Goal: Navigation & Orientation: Find specific page/section

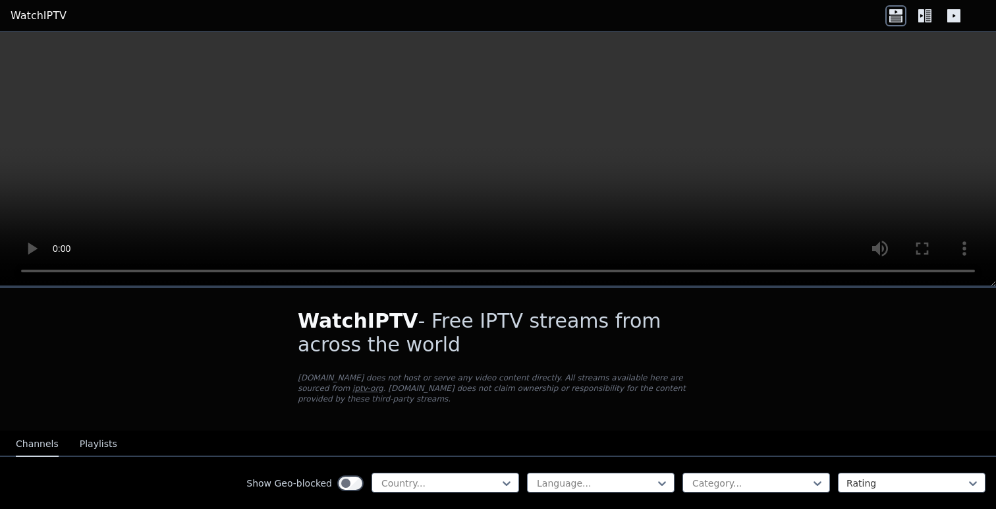
click at [928, 20] on icon at bounding box center [924, 15] width 21 height 21
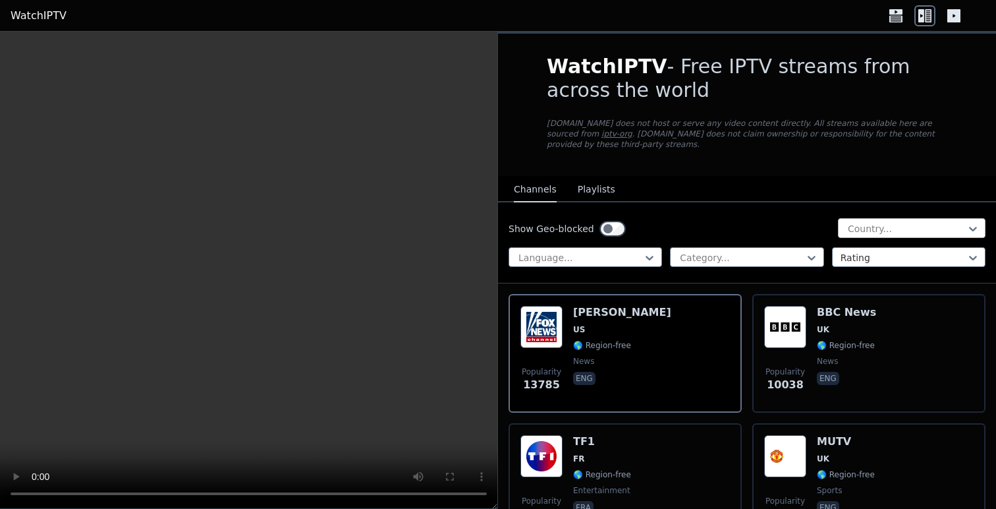
click at [925, 237] on div "Country..." at bounding box center [912, 228] width 148 height 20
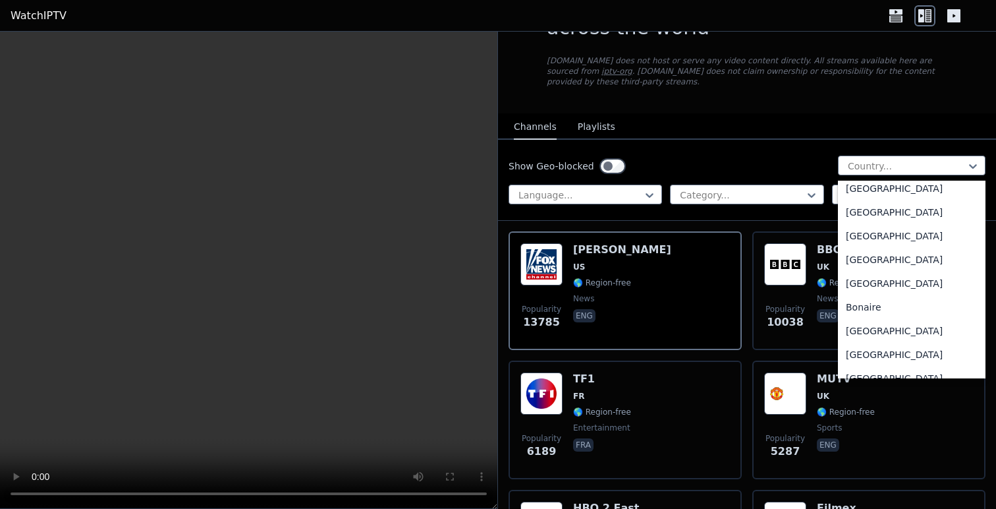
scroll to position [411, 0]
click at [887, 323] on div "Bosnia and Herzegovina" at bounding box center [912, 330] width 148 height 24
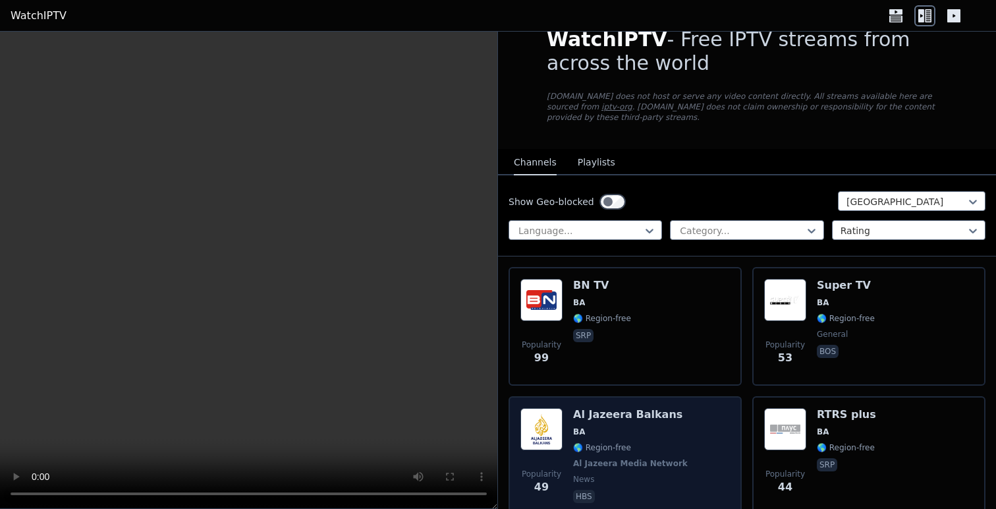
scroll to position [25, 0]
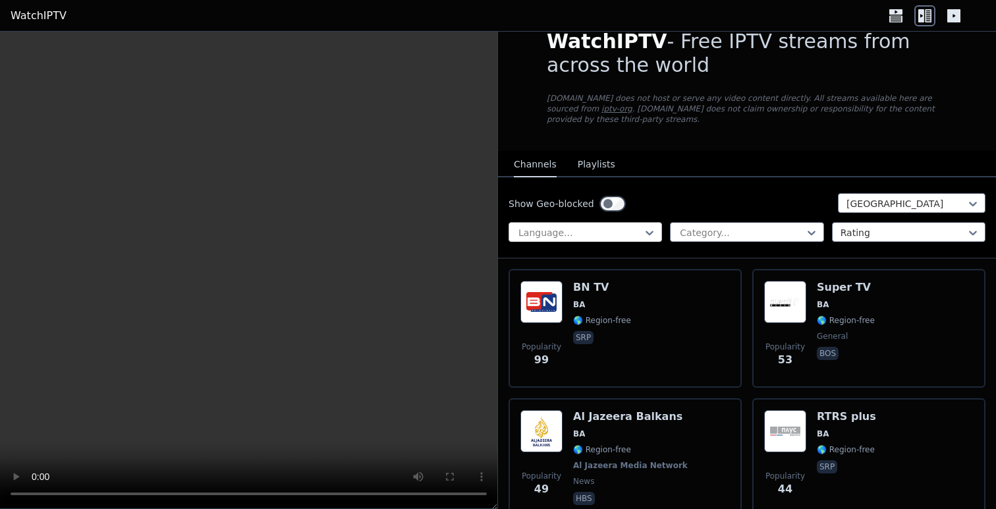
click at [638, 233] on div at bounding box center [580, 232] width 126 height 13
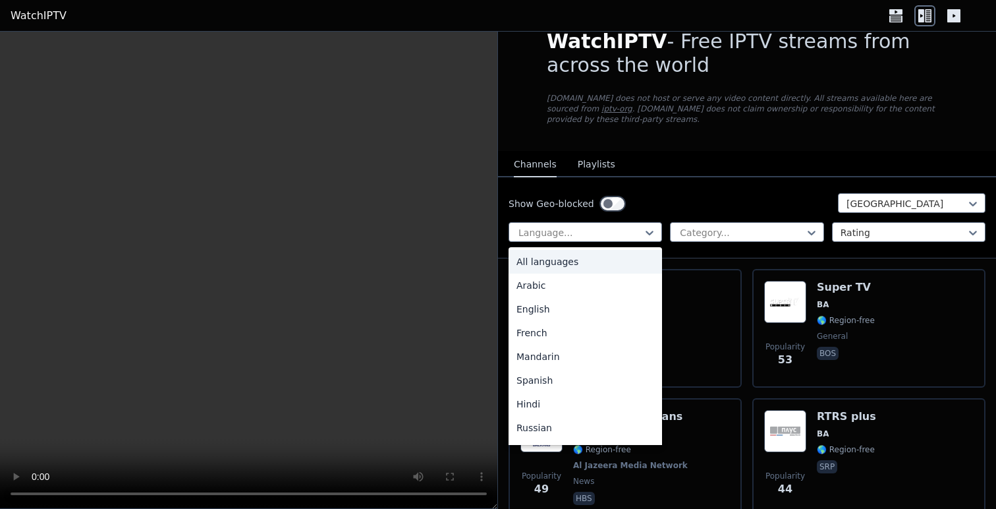
click at [717, 181] on div "Show Geo-blocked Bosnia and Herzegovina All languages, 1 of 22. 22 results avai…" at bounding box center [747, 217] width 498 height 81
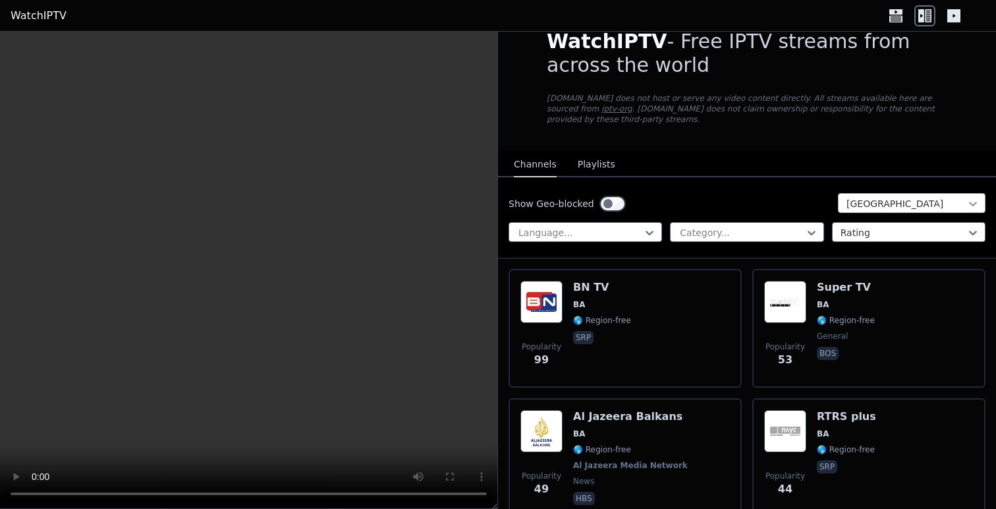
click at [973, 204] on icon at bounding box center [973, 203] width 13 height 13
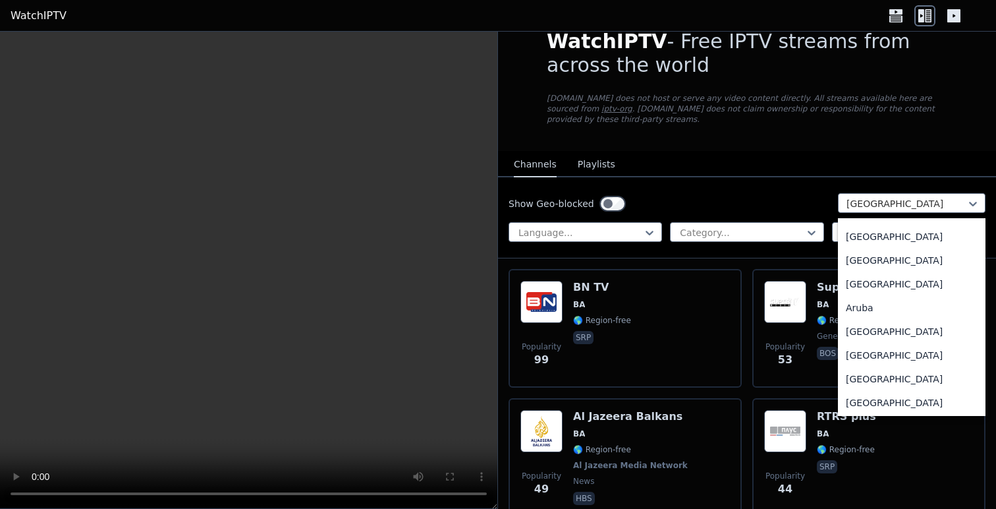
scroll to position [0, 0]
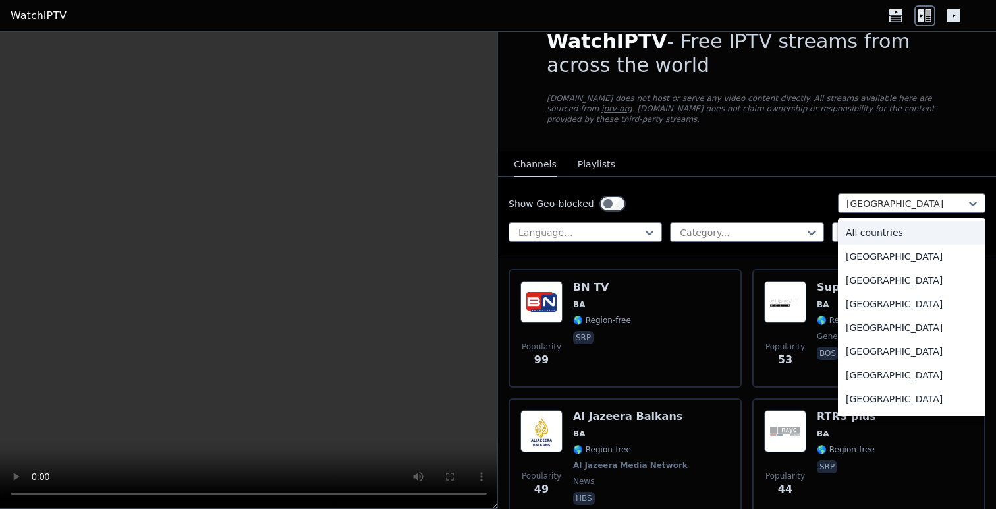
click at [890, 229] on div "All countries" at bounding box center [912, 233] width 148 height 24
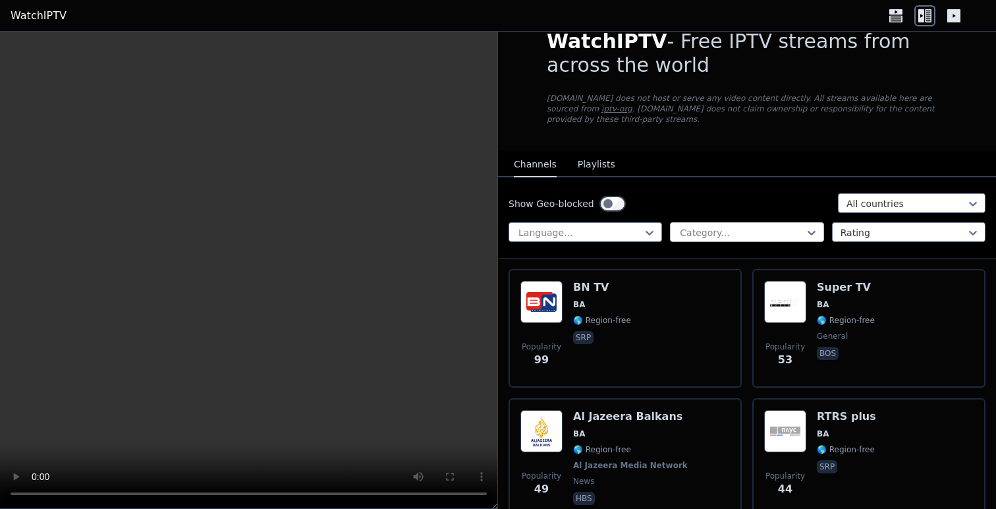
click at [786, 229] on div at bounding box center [742, 232] width 126 height 13
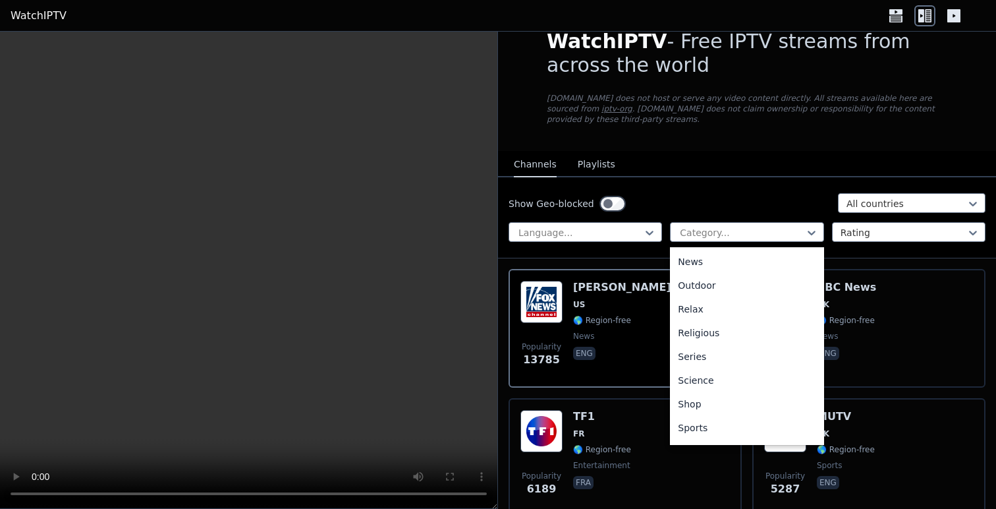
scroll to position [448, 0]
click at [698, 392] on div "Sports" at bounding box center [747, 383] width 154 height 24
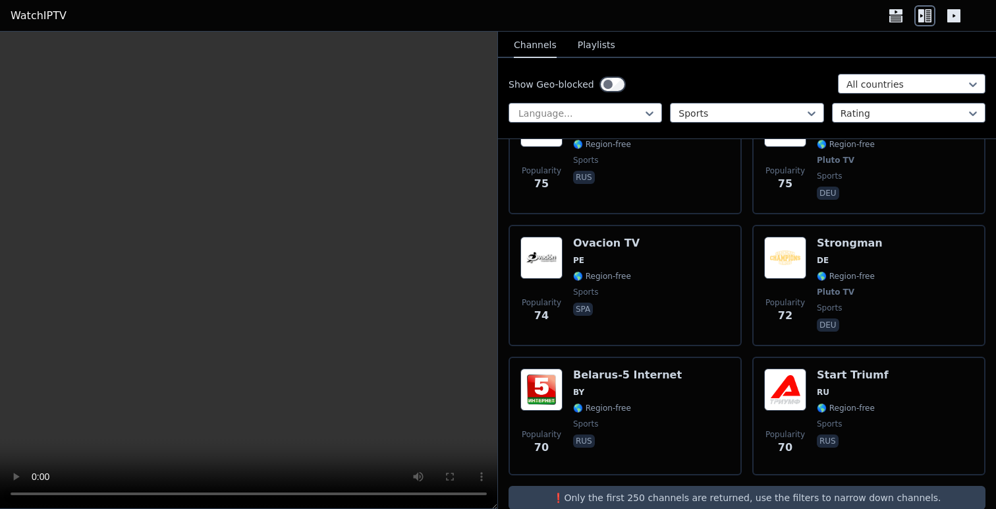
scroll to position [7098, 0]
